Goal: Task Accomplishment & Management: Manage account settings

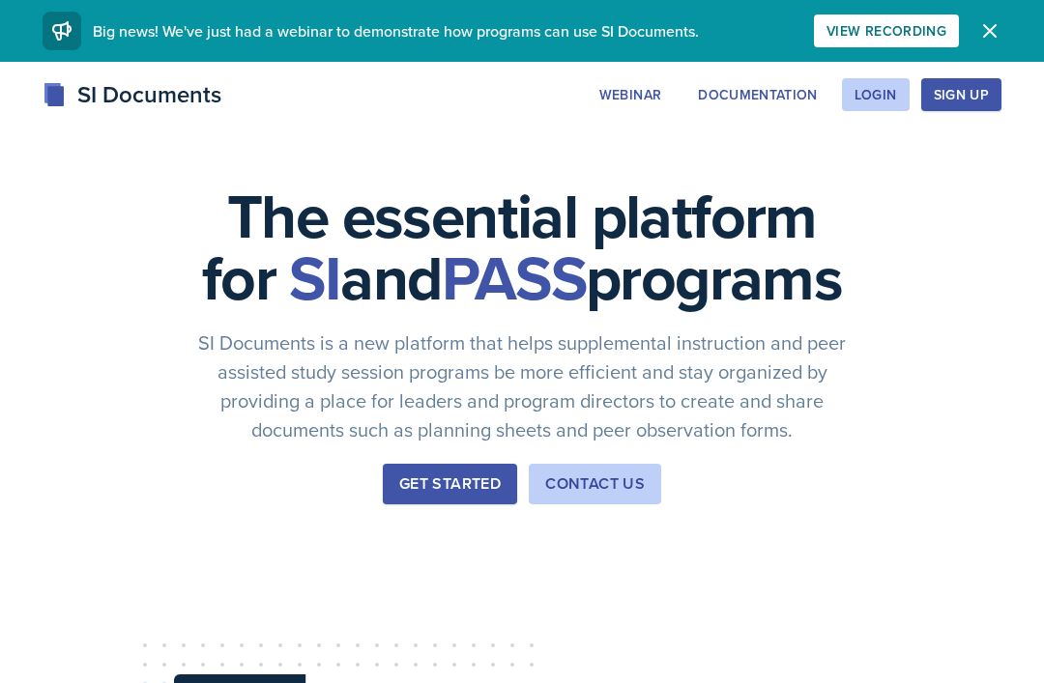
click at [882, 101] on div "Login" at bounding box center [875, 94] width 43 height 15
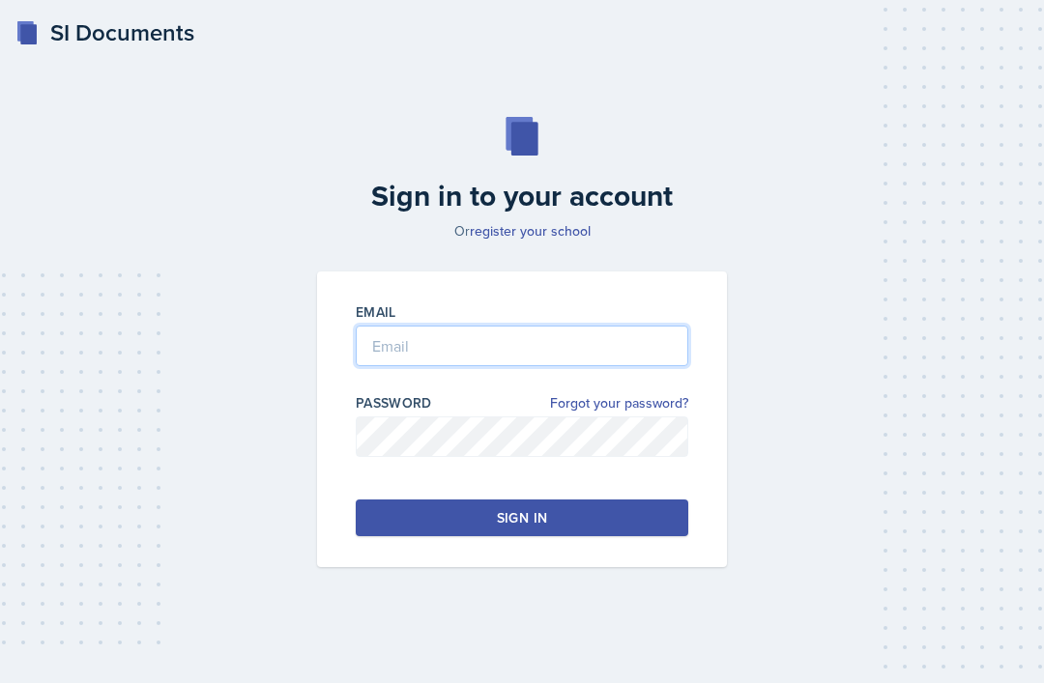
click at [545, 362] on input "email" at bounding box center [522, 346] width 333 height 41
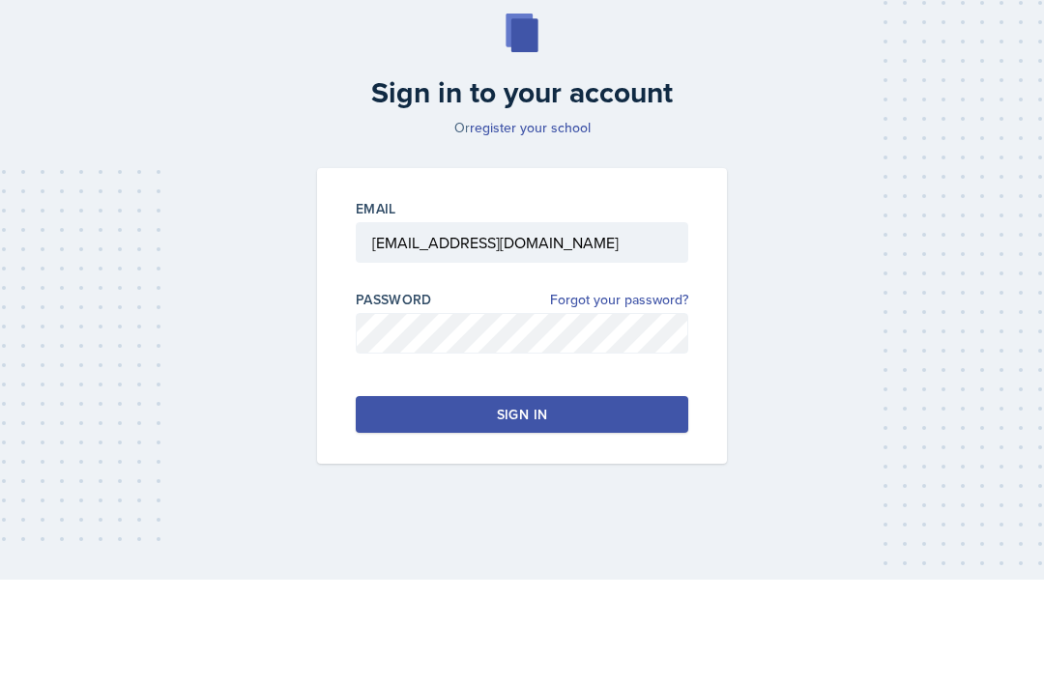
scroll to position [63, 0]
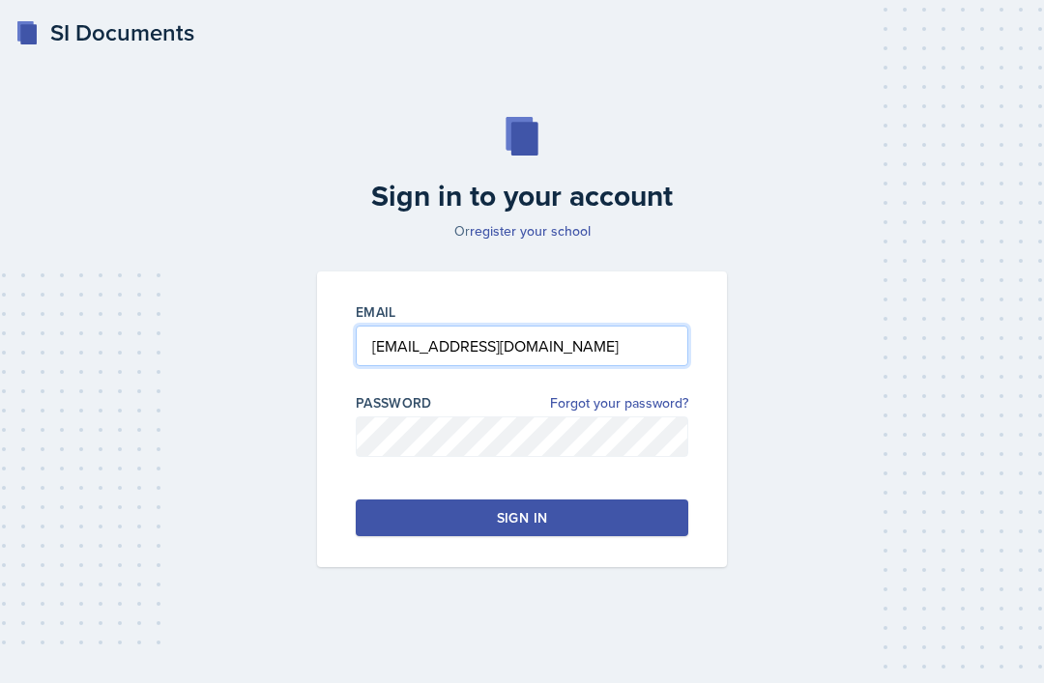
type input "[EMAIL_ADDRESS][DOMAIN_NAME]"
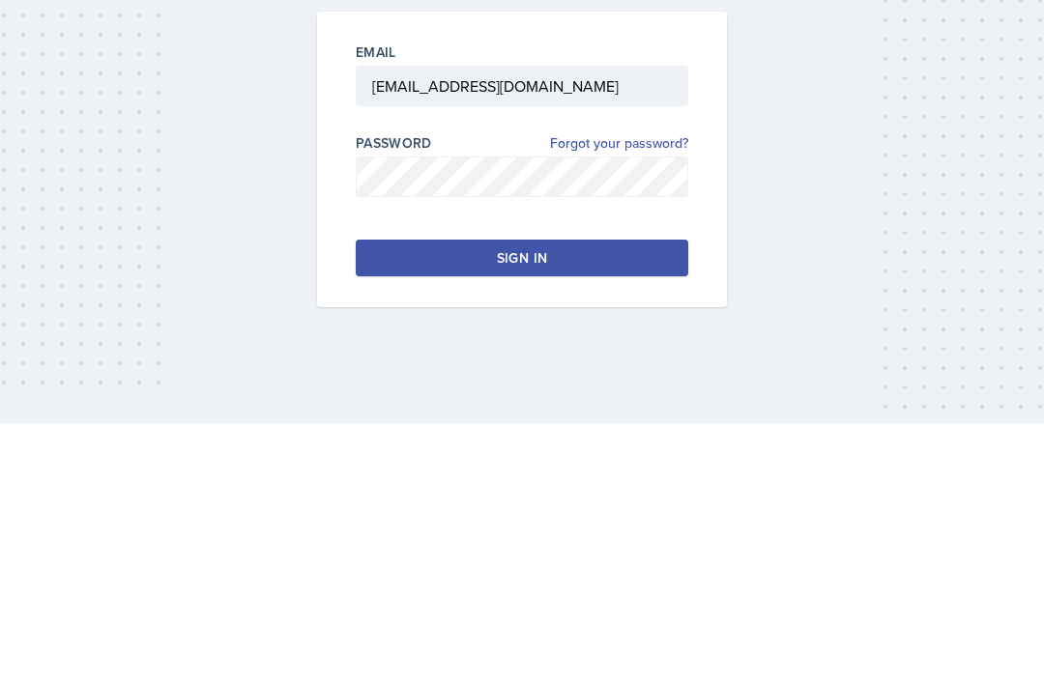
click at [651, 500] on button "Sign in" at bounding box center [522, 518] width 333 height 37
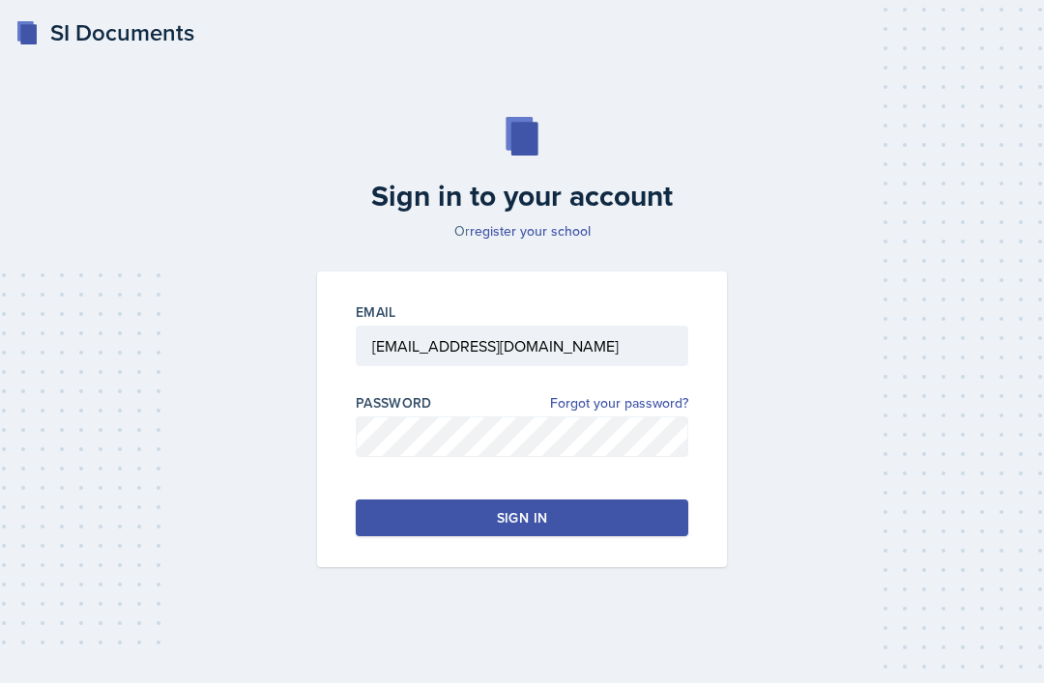
click at [678, 500] on button "Sign in" at bounding box center [522, 518] width 333 height 37
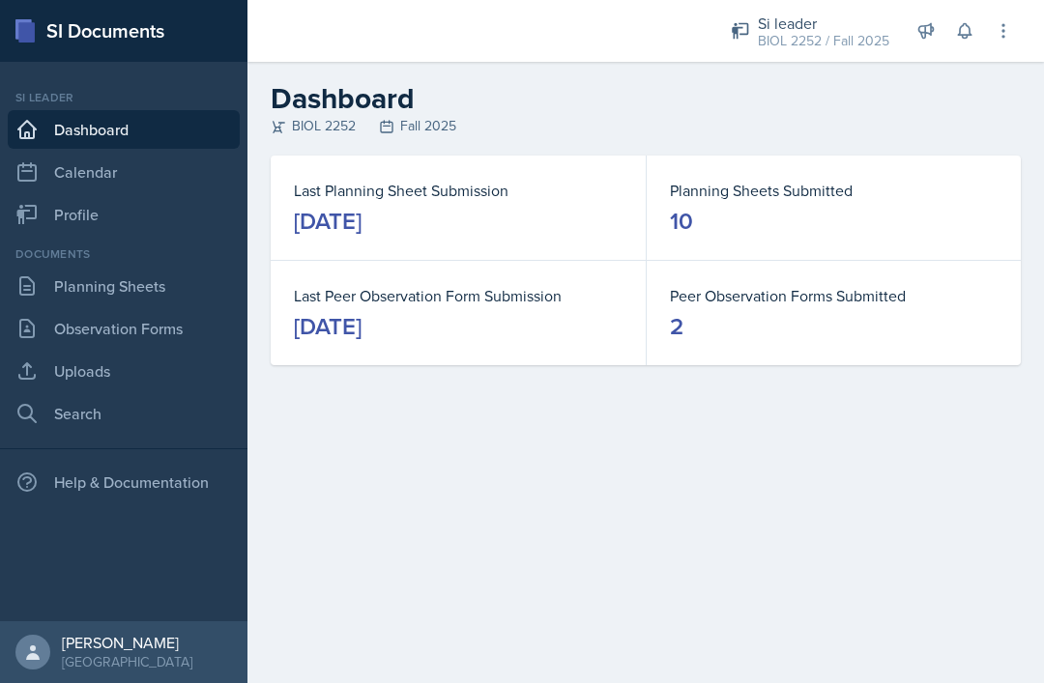
click at [148, 280] on link "Planning Sheets" at bounding box center [124, 286] width 232 height 39
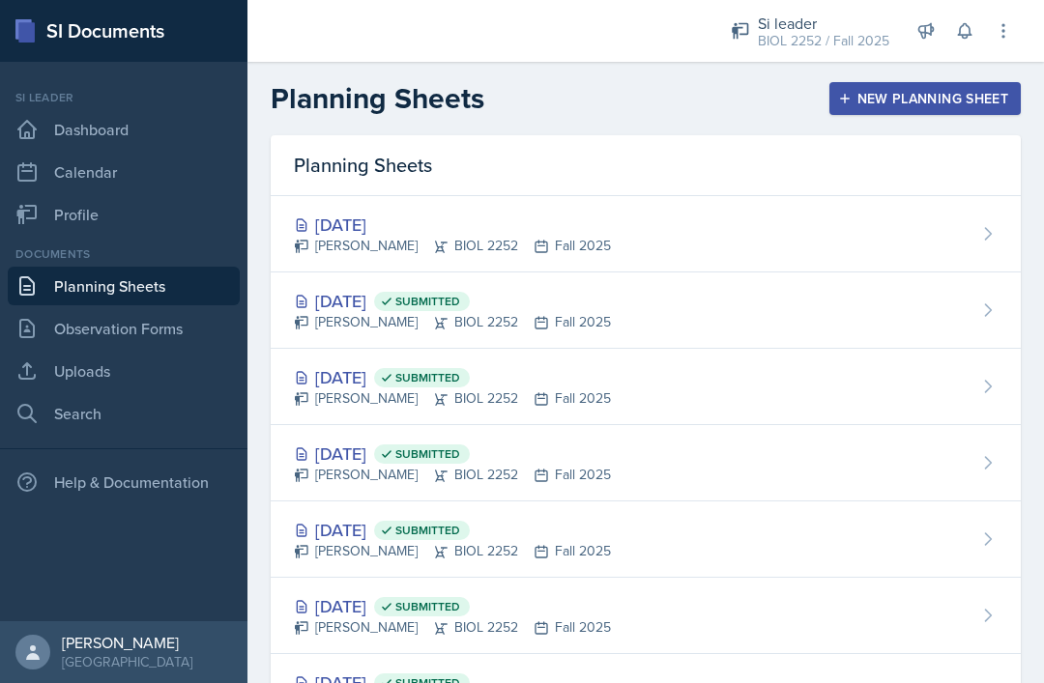
click at [552, 344] on div "[DATE] Submitted [PERSON_NAME] BIOL 2252 Fall 2025" at bounding box center [646, 311] width 750 height 76
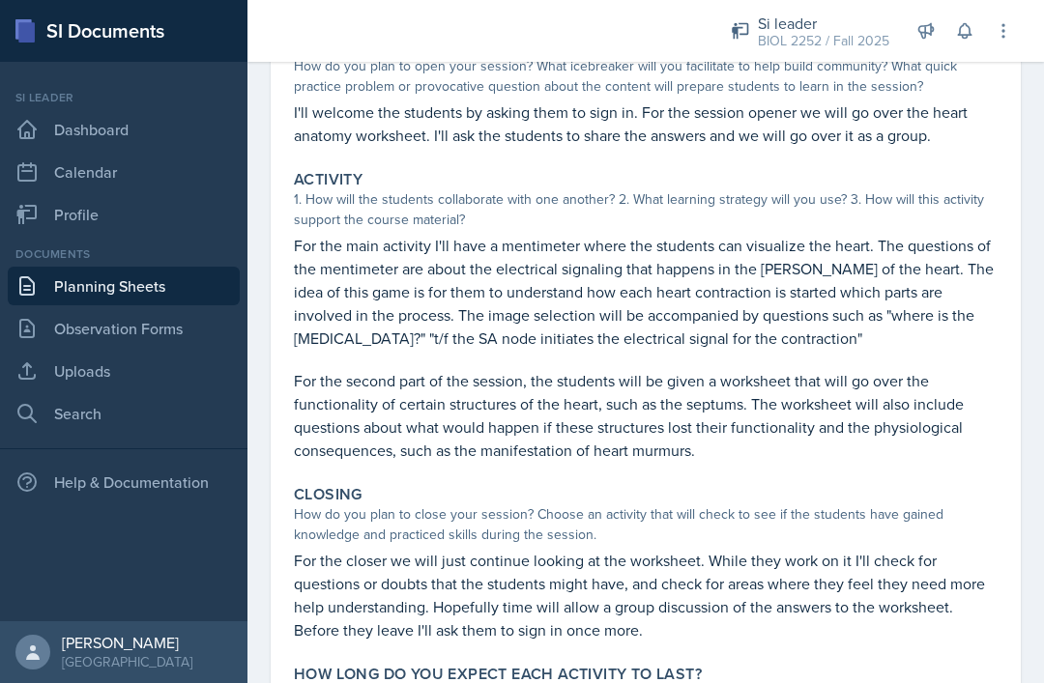
scroll to position [235, 0]
